Goal: Task Accomplishment & Management: Manage account settings

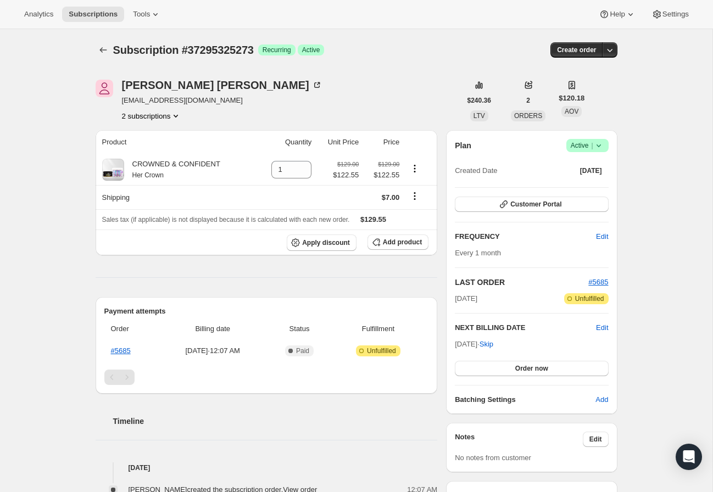
click at [164, 115] on button "2 subscriptions" at bounding box center [152, 115] width 60 height 11
click at [152, 136] on span "33254703193" at bounding box center [130, 136] width 44 height 8
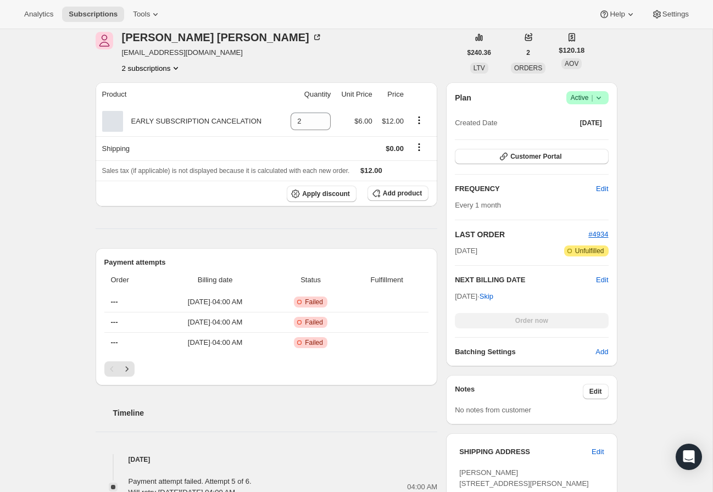
scroll to position [145, 0]
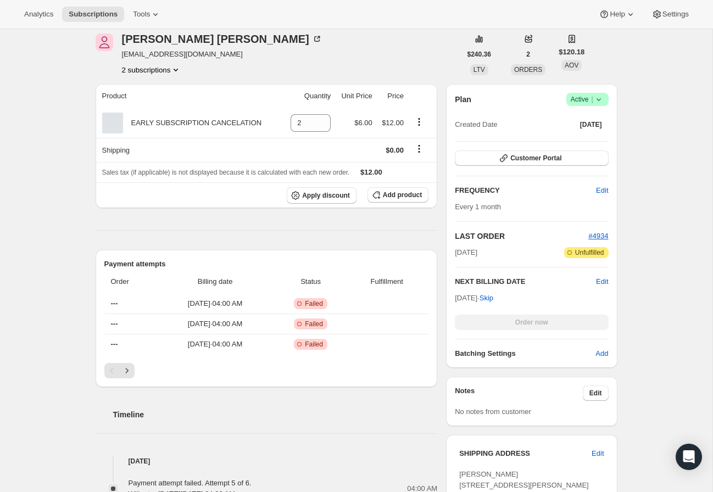
click at [537, 320] on div "Order now" at bounding box center [531, 322] width 153 height 15
click at [123, 367] on icon "Next" at bounding box center [126, 370] width 11 height 11
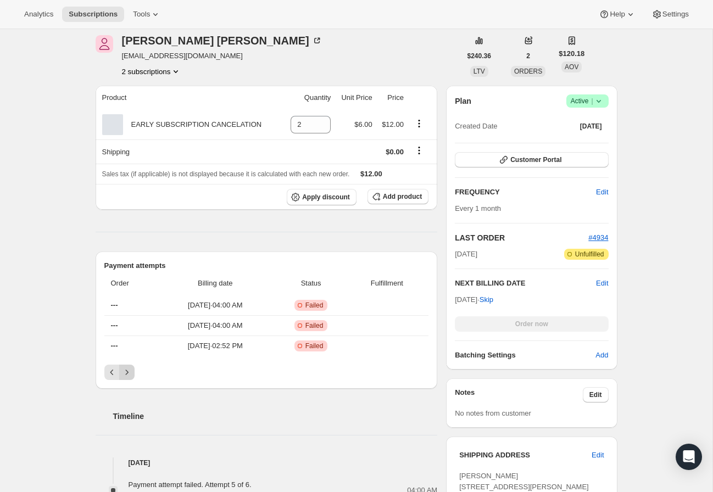
click at [129, 366] on button "Next" at bounding box center [126, 372] width 15 height 15
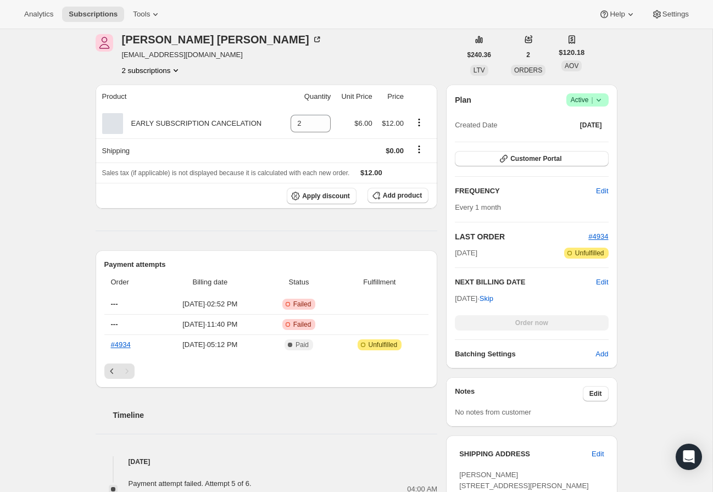
click at [129, 366] on div "Pagination" at bounding box center [126, 371] width 15 height 15
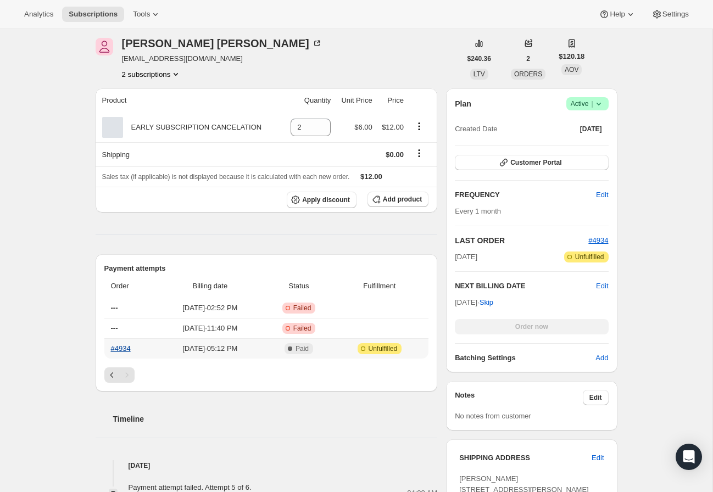
click at [129, 345] on link "#4934" at bounding box center [121, 348] width 20 height 8
click at [154, 76] on button "2 subscriptions" at bounding box center [152, 74] width 60 height 11
click at [162, 116] on span "37295325273" at bounding box center [146, 113] width 76 height 11
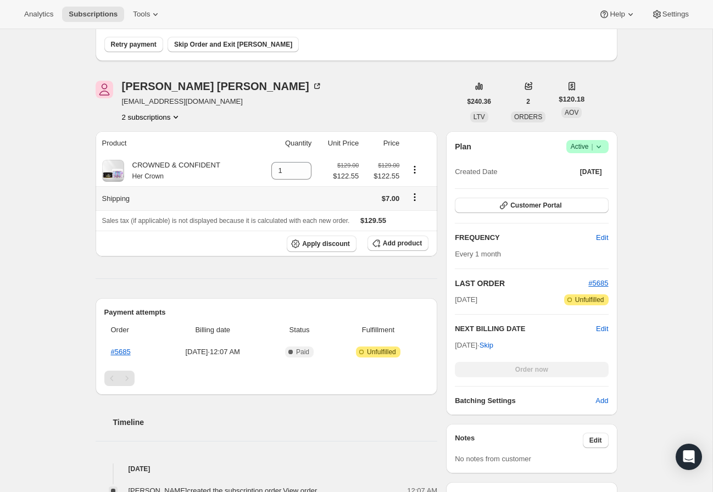
scroll to position [37, 0]
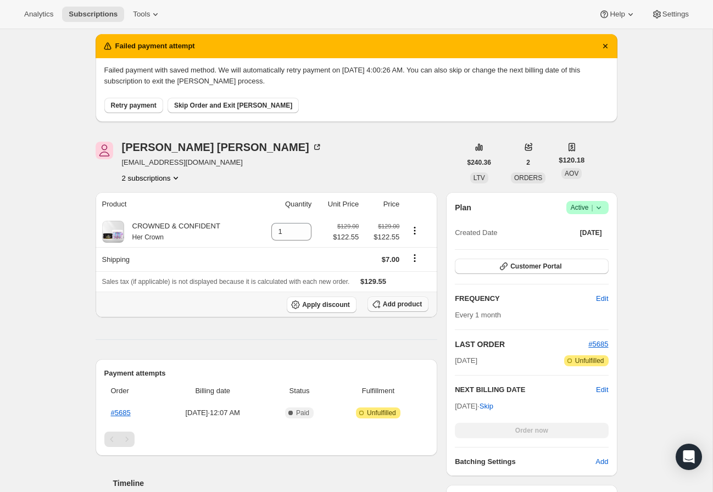
click at [381, 302] on icon "button" at bounding box center [376, 304] width 11 height 11
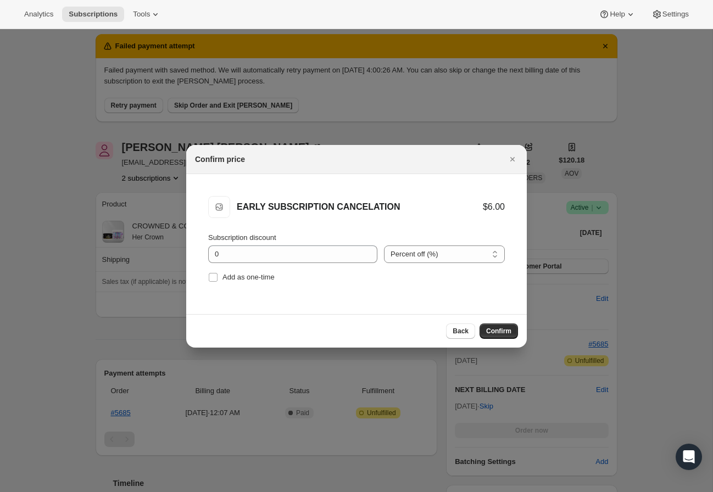
click at [496, 325] on button "Confirm" at bounding box center [499, 331] width 38 height 15
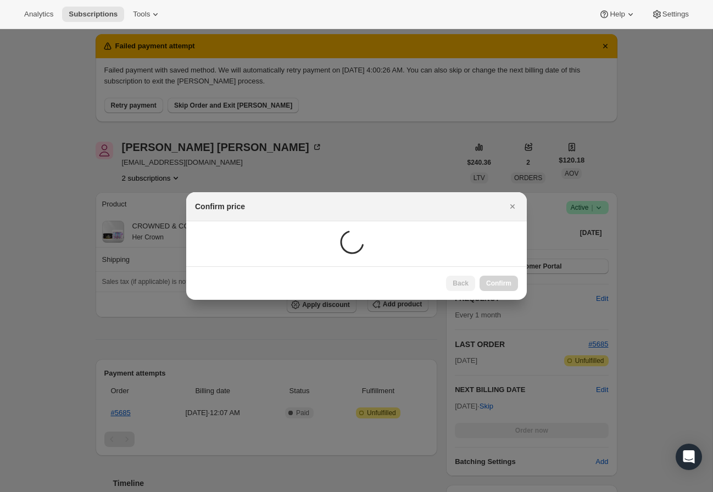
scroll to position [29, 0]
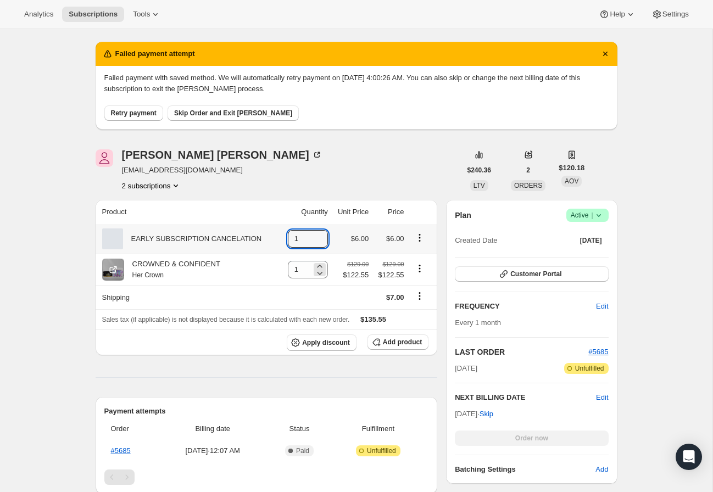
drag, startPoint x: 318, startPoint y: 236, endPoint x: 323, endPoint y: 272, distance: 36.7
click at [318, 236] on icon at bounding box center [319, 235] width 5 height 3
type input "2"
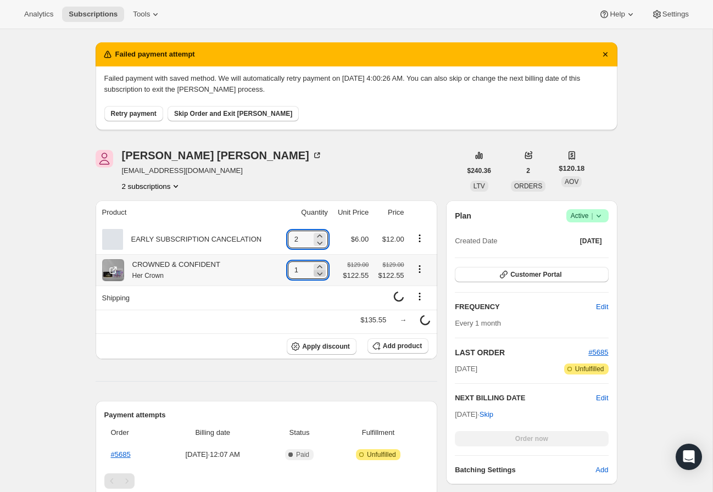
click at [320, 275] on icon at bounding box center [319, 273] width 11 height 11
type input "0"
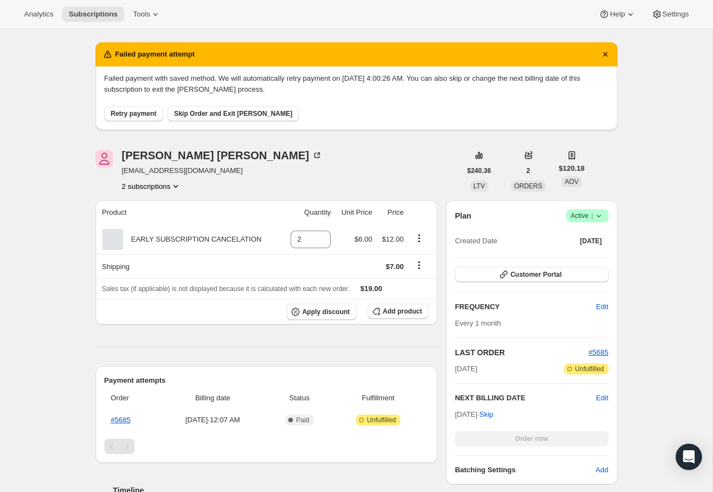
click at [148, 115] on span "Retry payment" at bounding box center [134, 113] width 46 height 9
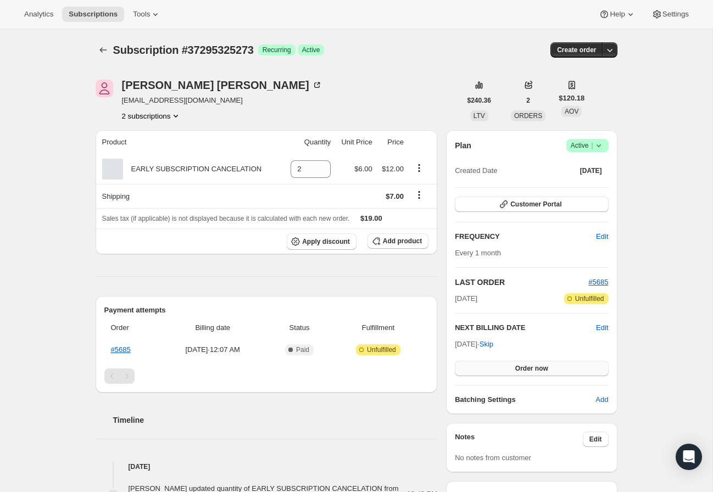
click at [546, 370] on span "Order now" at bounding box center [531, 368] width 33 height 9
click at [546, 370] on span "Click to confirm" at bounding box center [532, 368] width 50 height 9
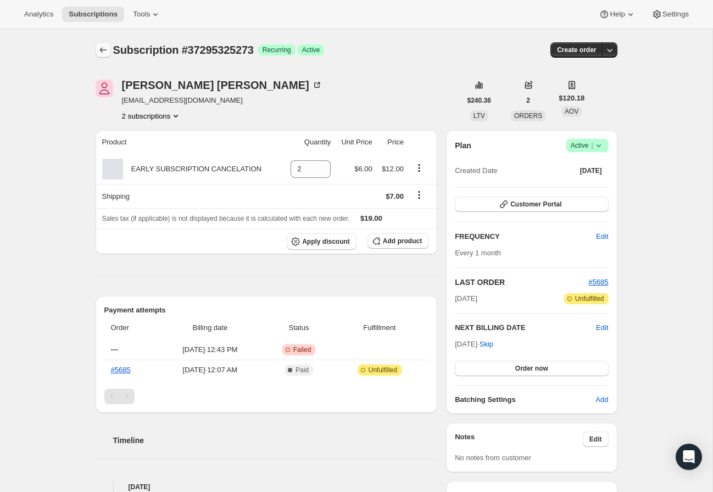
click at [105, 48] on icon "Subscriptions" at bounding box center [103, 50] width 11 height 11
